Goal: Find specific page/section: Find specific page/section

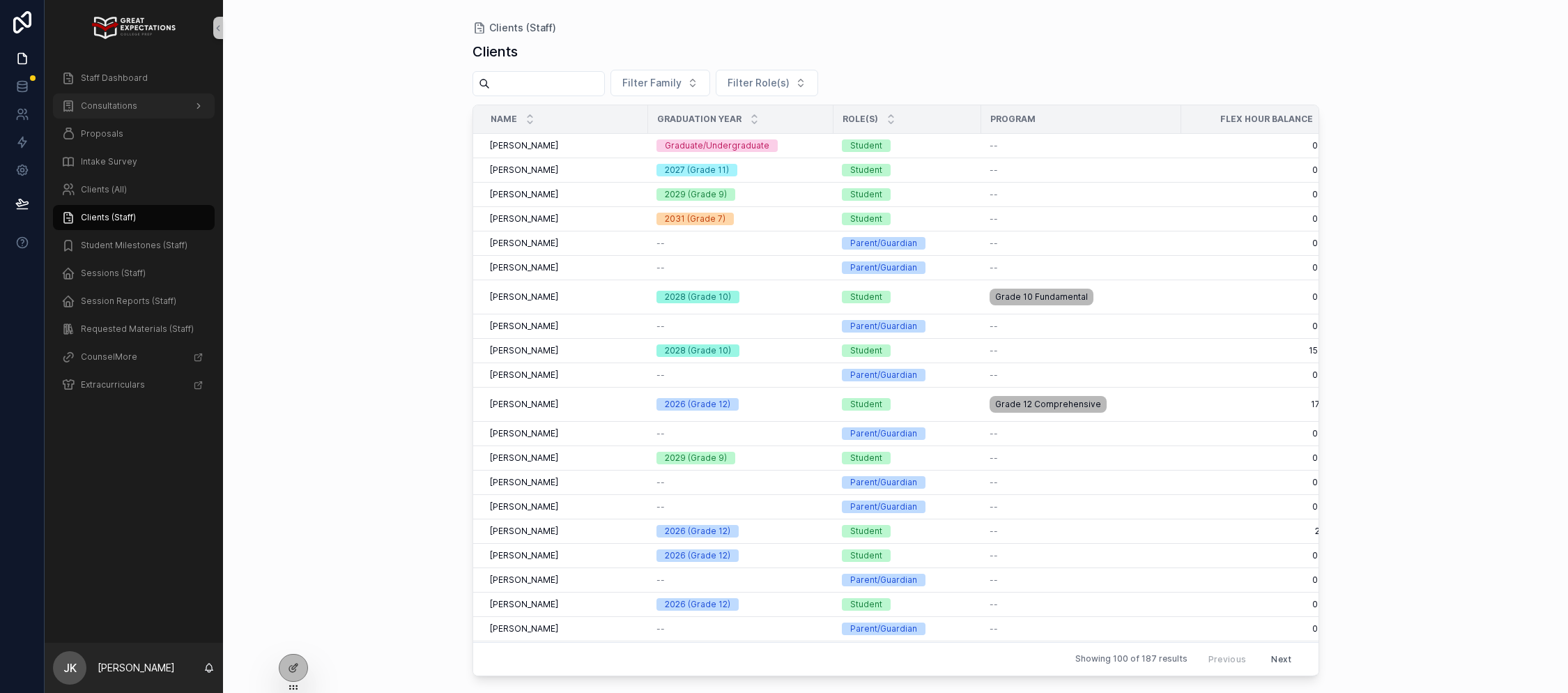
scroll to position [0, 236]
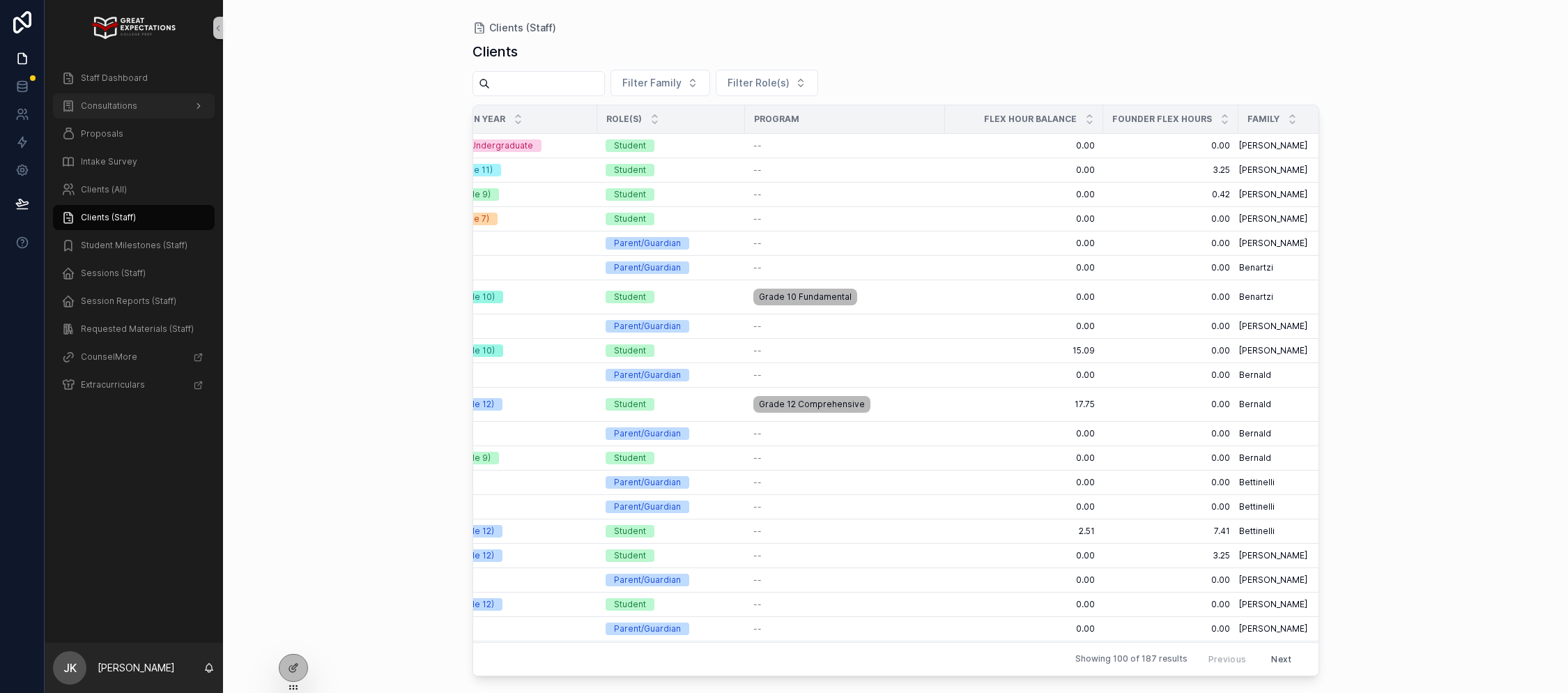
click at [119, 98] on div "Consultations" at bounding box center [134, 106] width 145 height 22
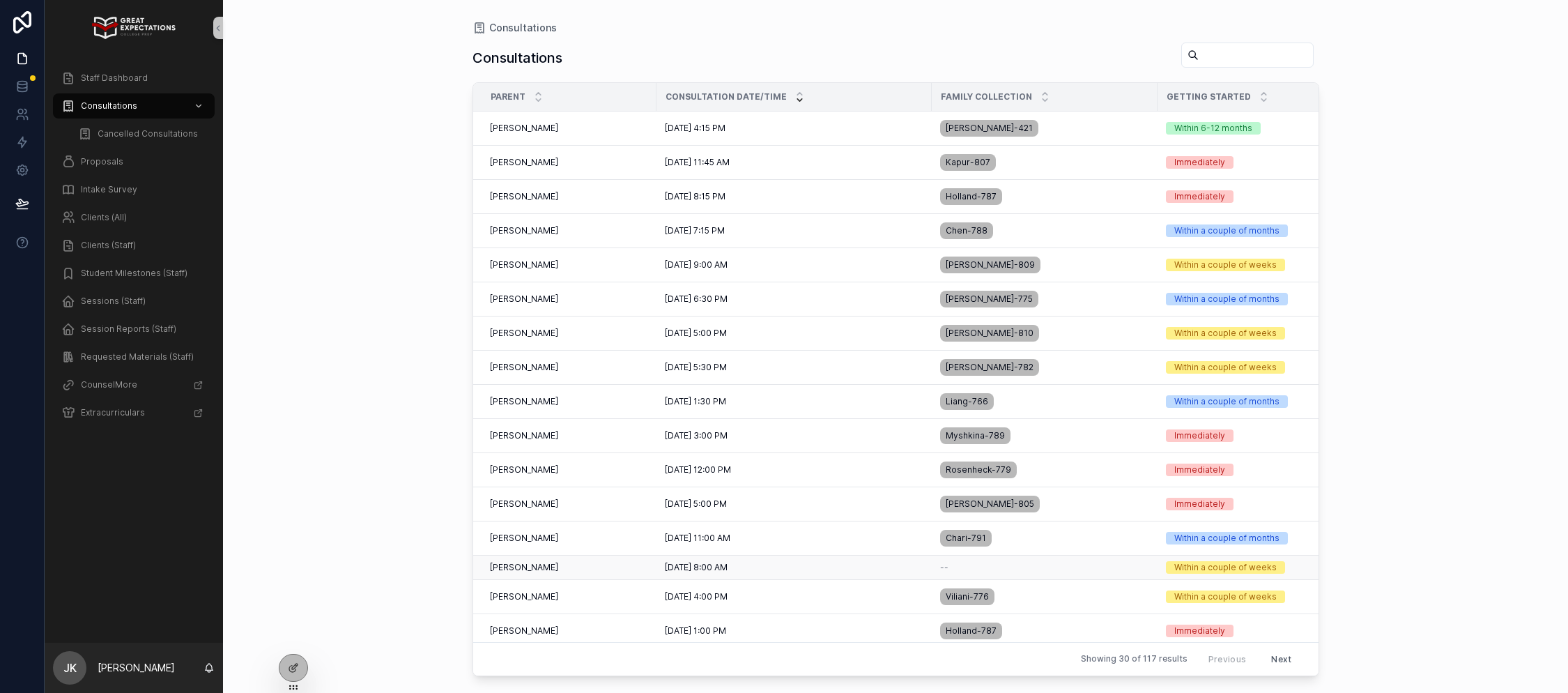
click at [624, 566] on div "[PERSON_NAME] Ma [PERSON_NAME] Ma" at bounding box center [569, 567] width 158 height 11
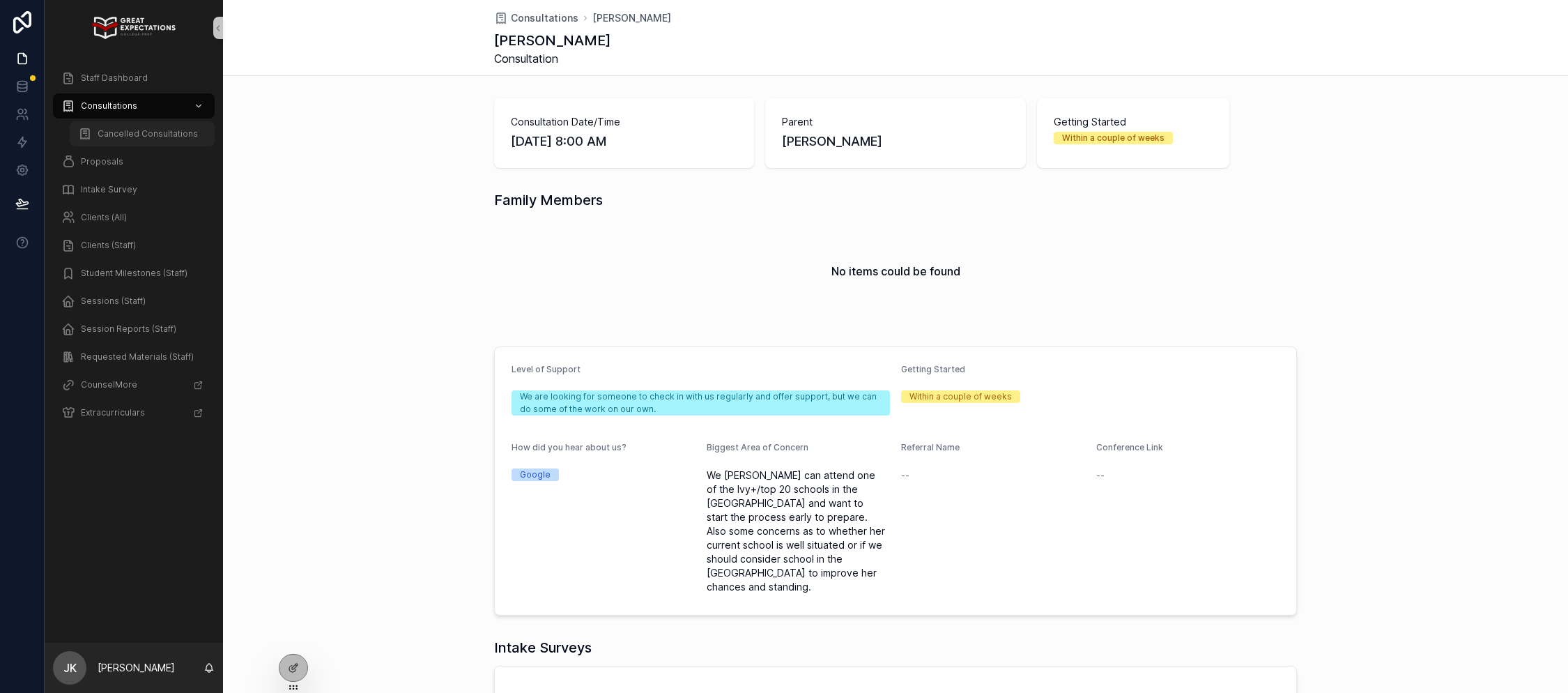
click at [152, 124] on div "Cancelled Consultations" at bounding box center [142, 134] width 129 height 22
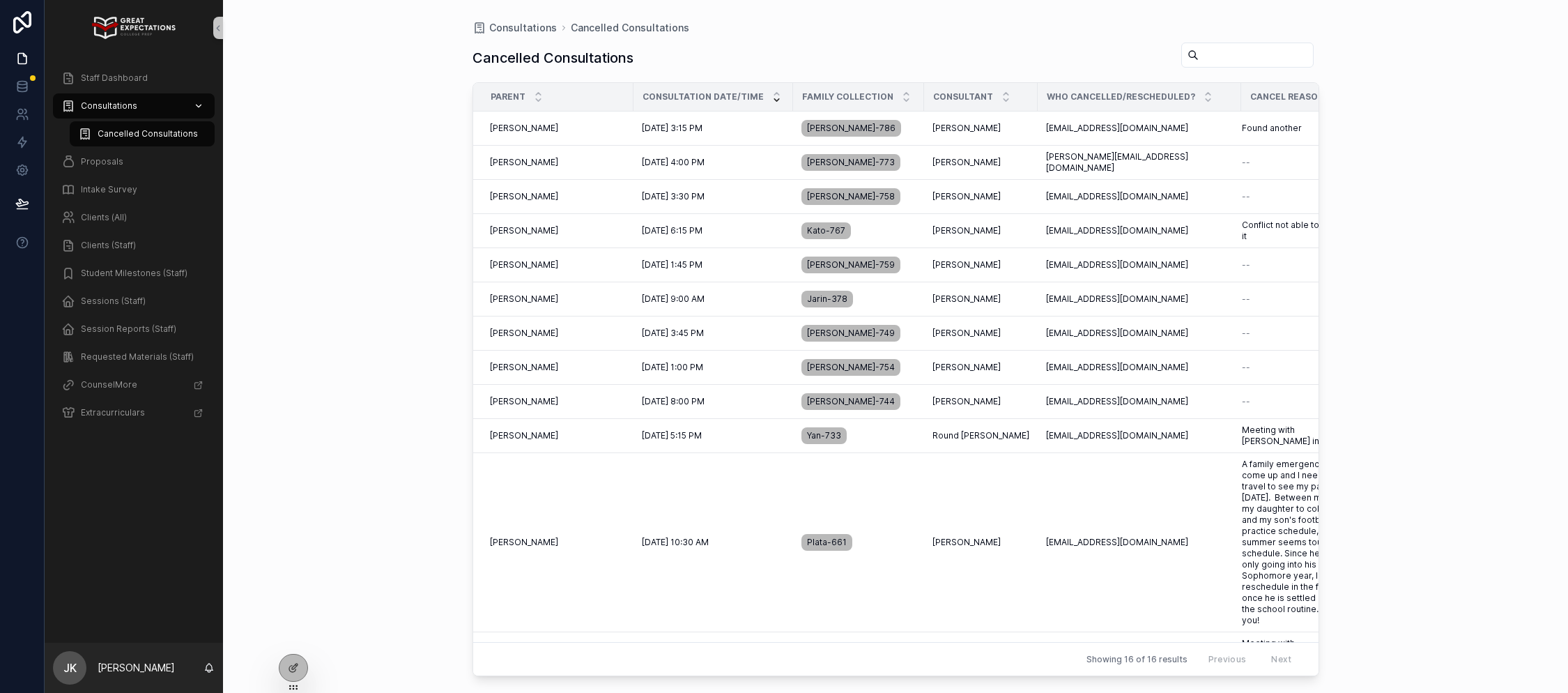
click at [129, 105] on span "Consultations" at bounding box center [109, 106] width 56 height 11
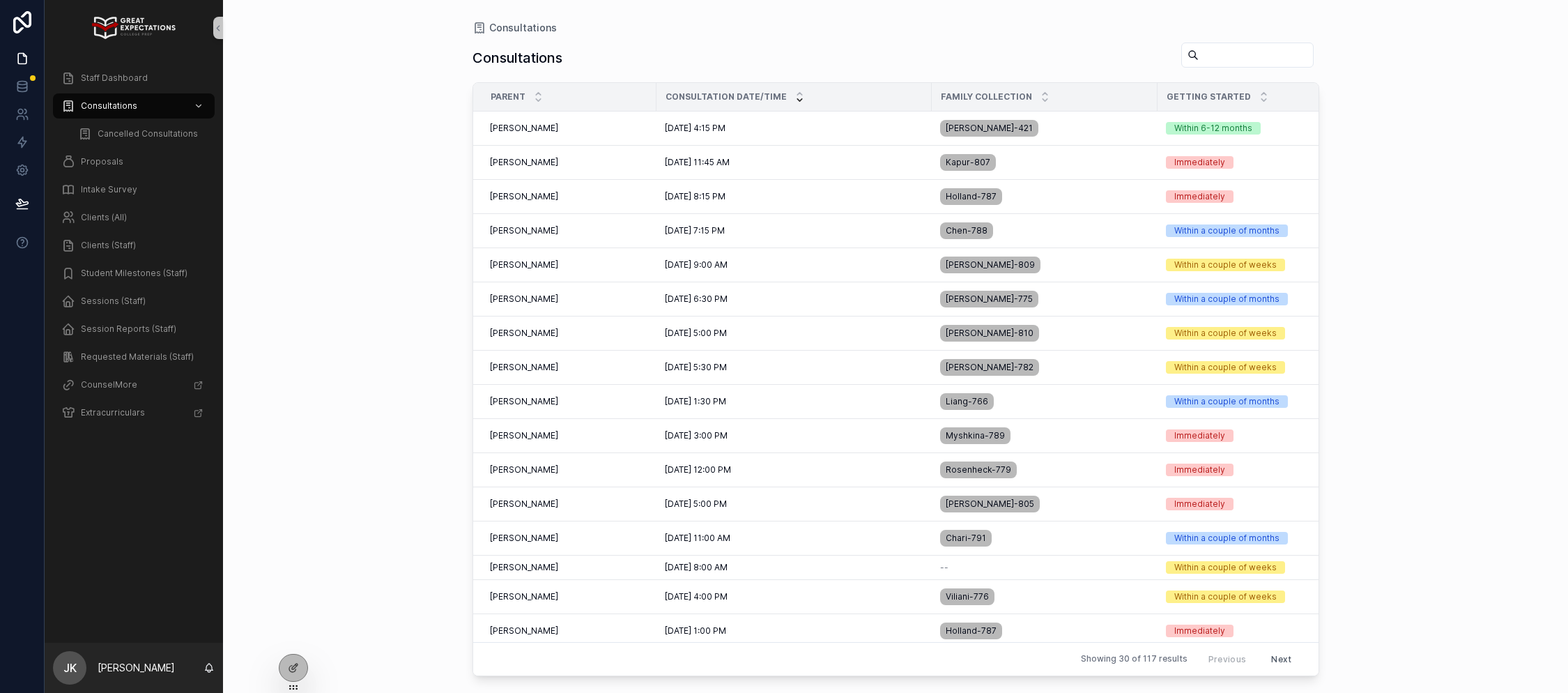
click at [460, 416] on div "Consultations Consultations Parent Consultation Date/Time Family collection Get…" at bounding box center [896, 338] width 891 height 676
click at [596, 570] on div "[PERSON_NAME] Ma [PERSON_NAME] Ma" at bounding box center [569, 567] width 158 height 11
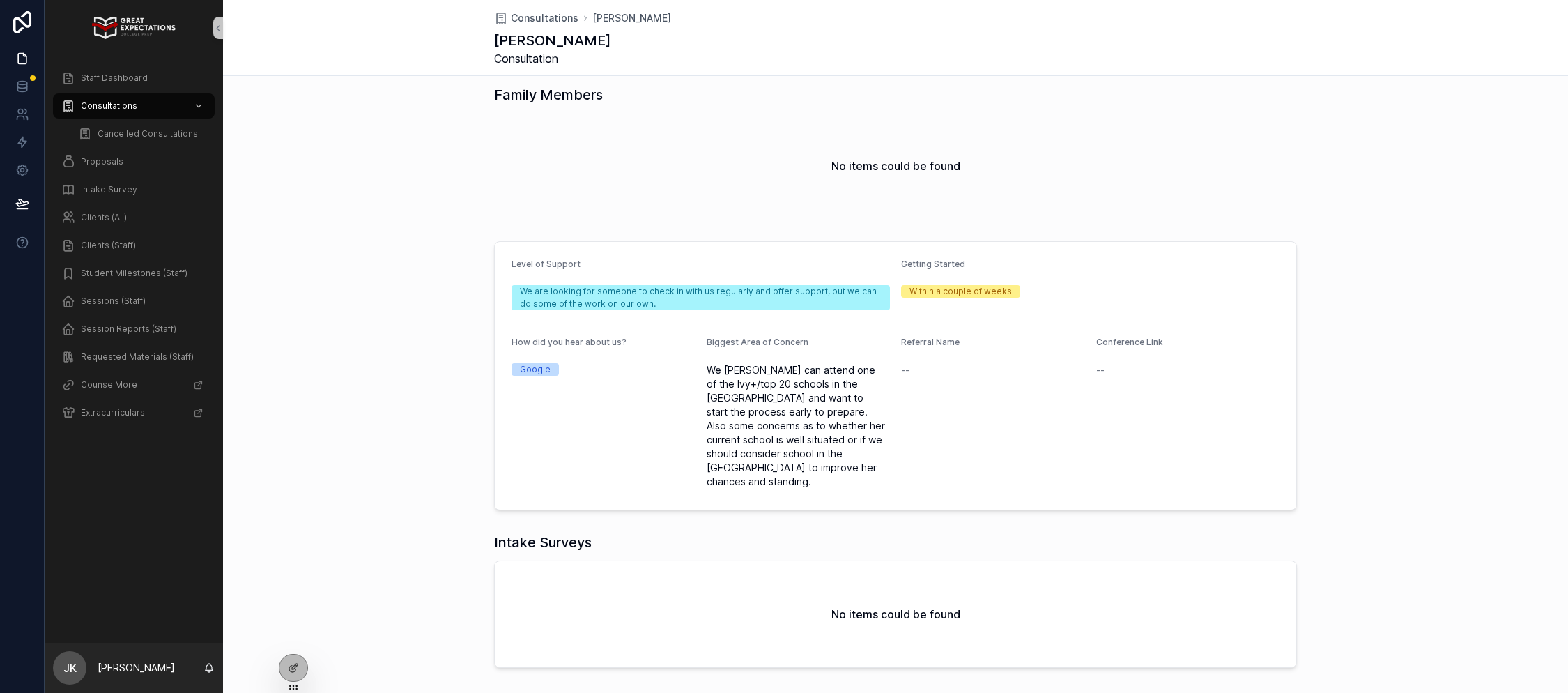
scroll to position [147, 0]
